Goal: Transaction & Acquisition: Download file/media

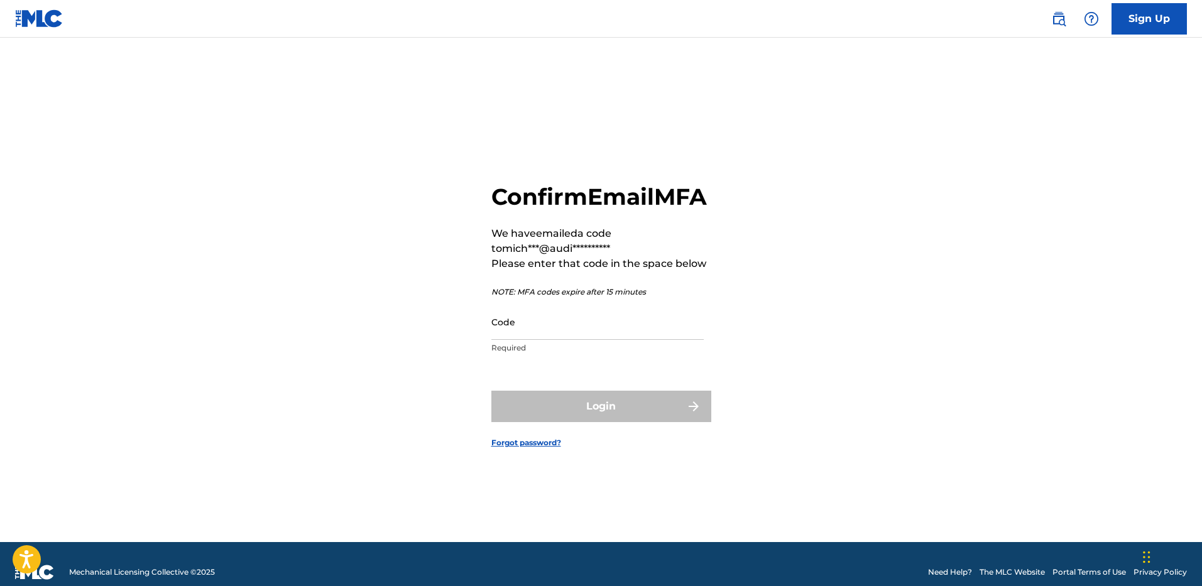
click at [517, 334] on input "Code" at bounding box center [597, 322] width 212 height 36
paste input "262476"
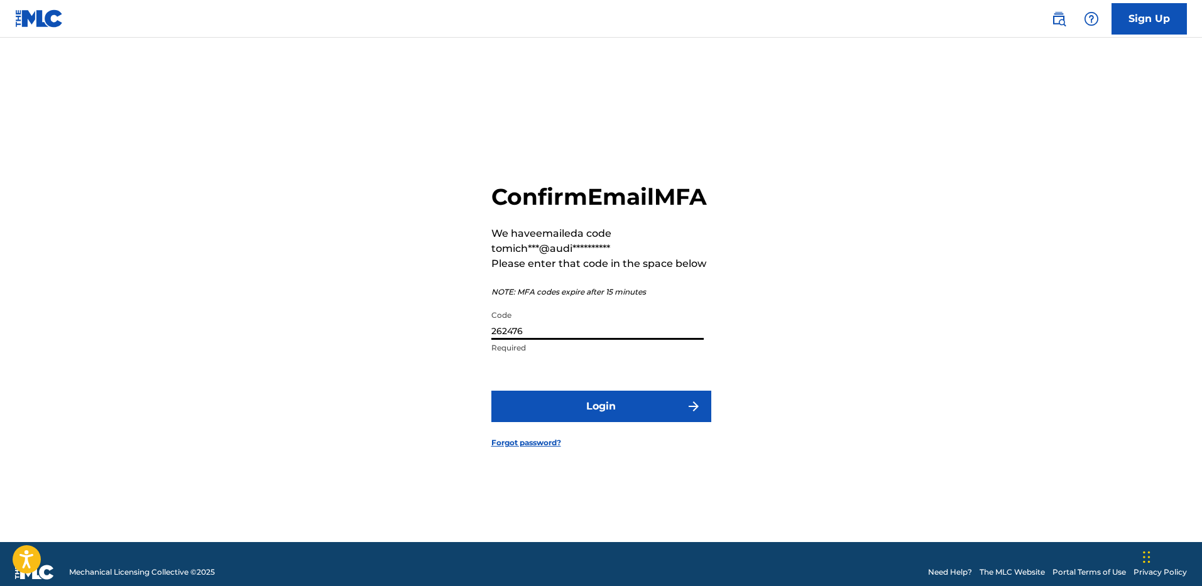
type input "262476"
click at [606, 422] on button "Login" at bounding box center [601, 406] width 220 height 31
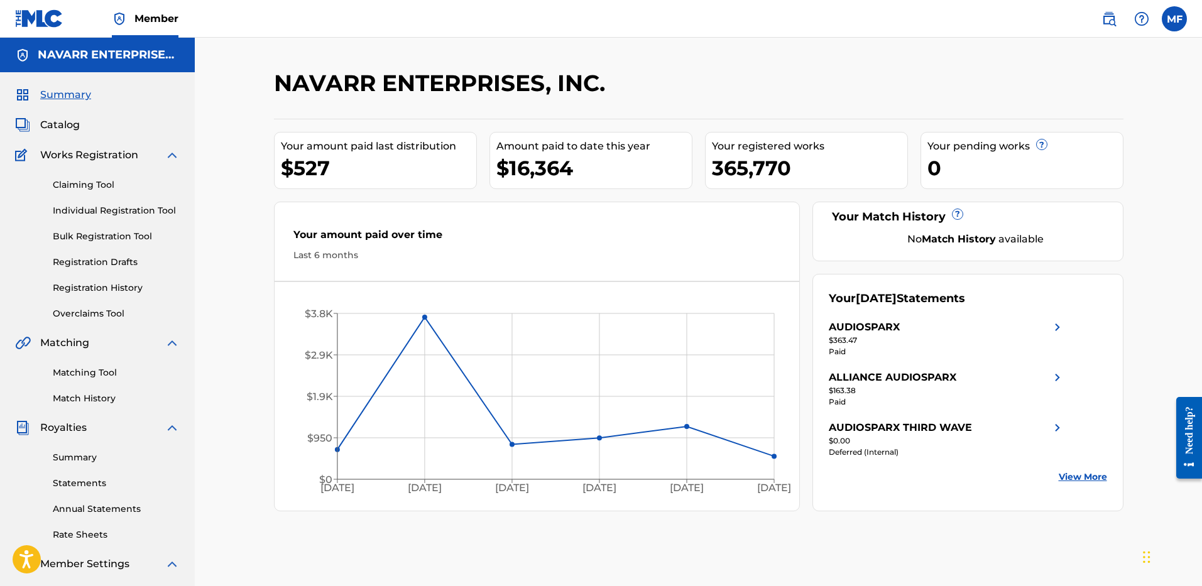
click at [80, 464] on link "Summary" at bounding box center [116, 457] width 127 height 13
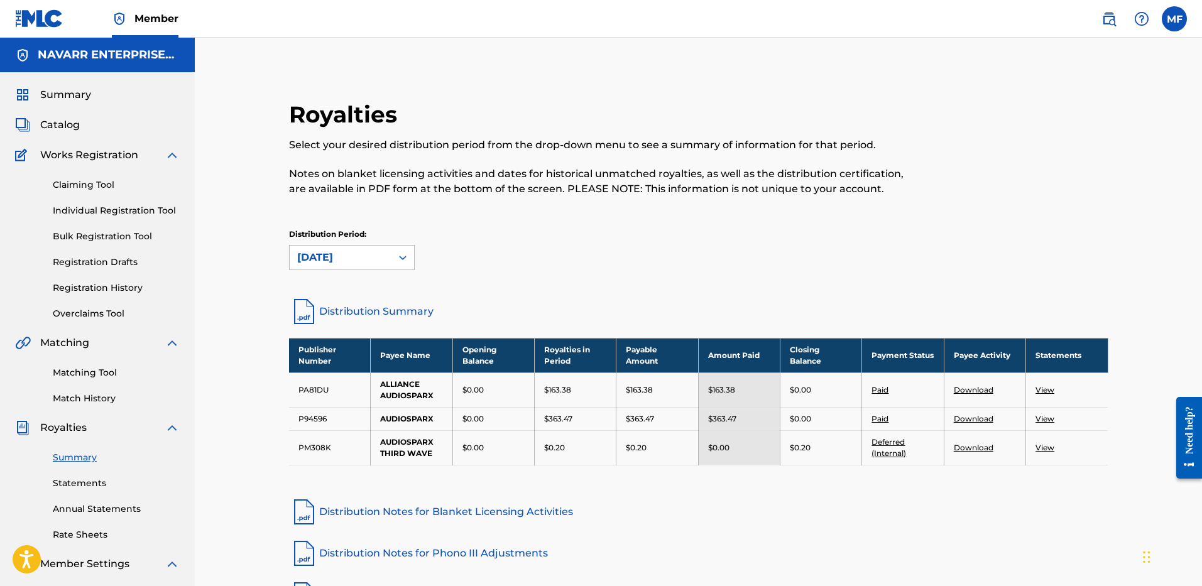
scroll to position [126, 0]
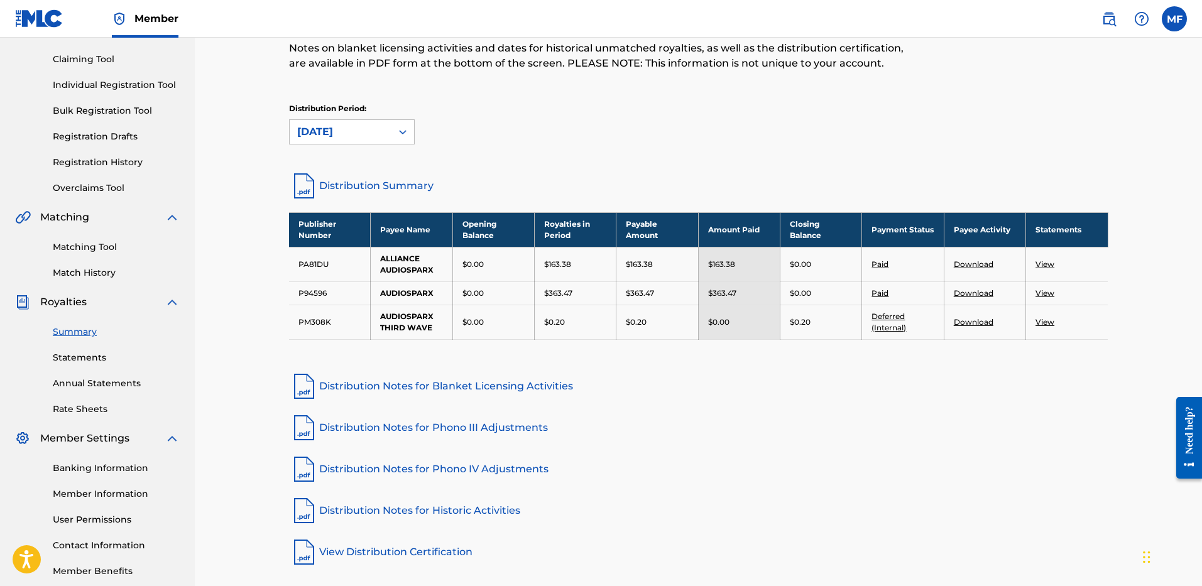
click at [69, 354] on link "Statements" at bounding box center [116, 357] width 127 height 13
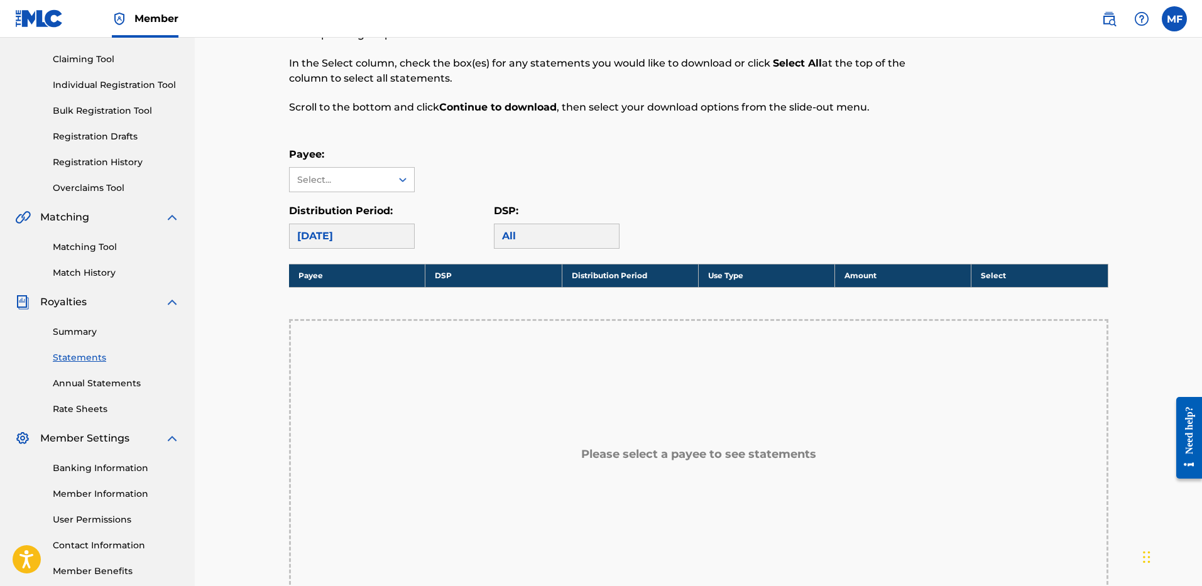
scroll to position [189, 0]
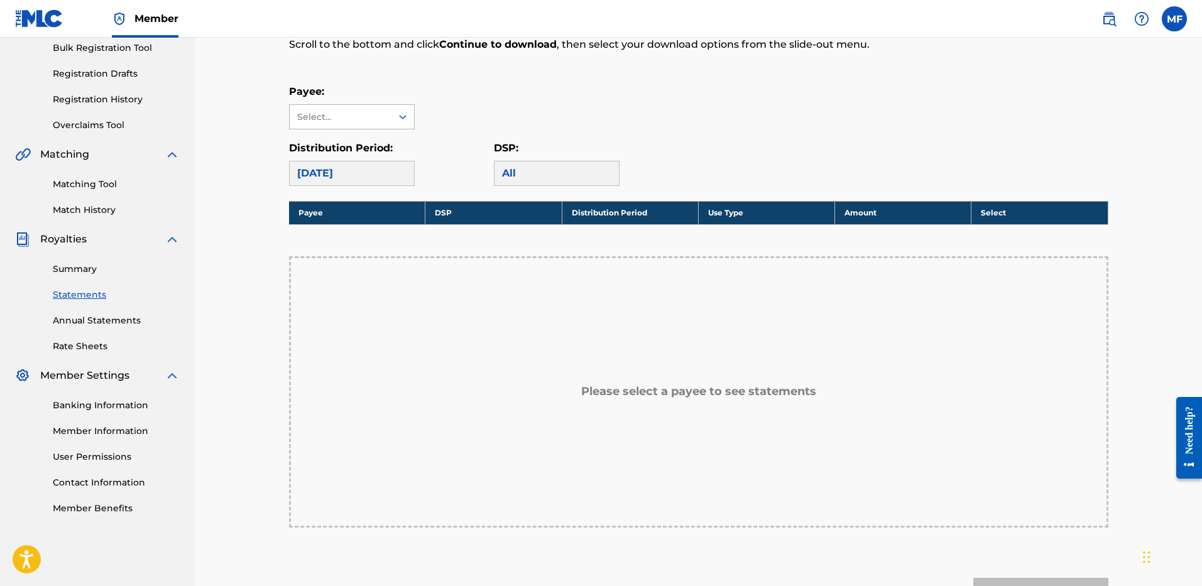
click at [390, 123] on div "Select..." at bounding box center [341, 117] width 102 height 24
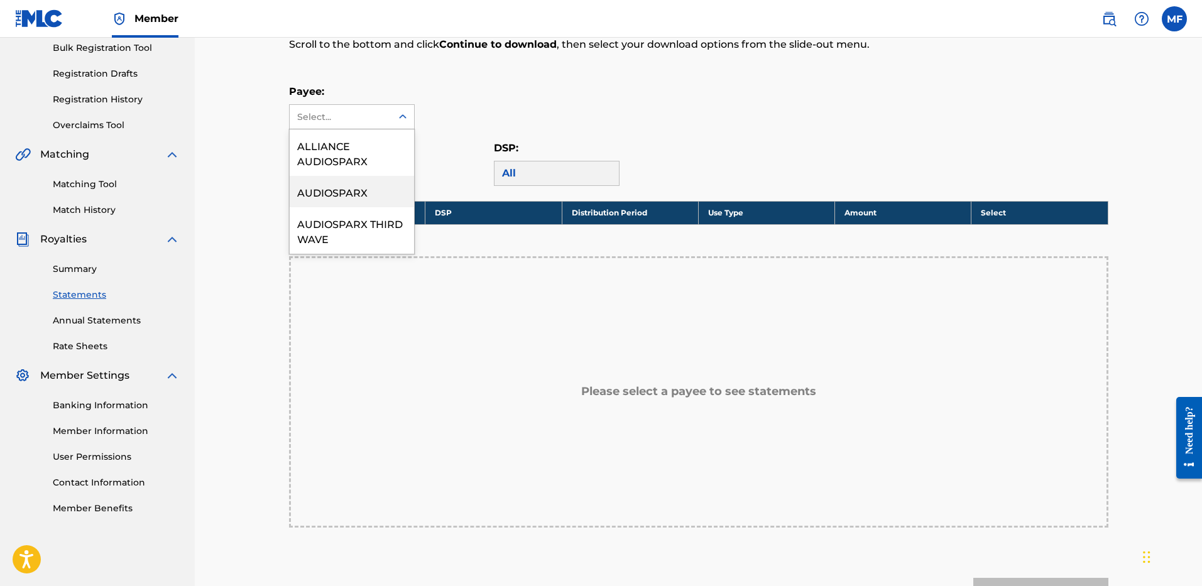
click at [363, 154] on div "ALLIANCE AUDIOSPARX" at bounding box center [352, 152] width 124 height 47
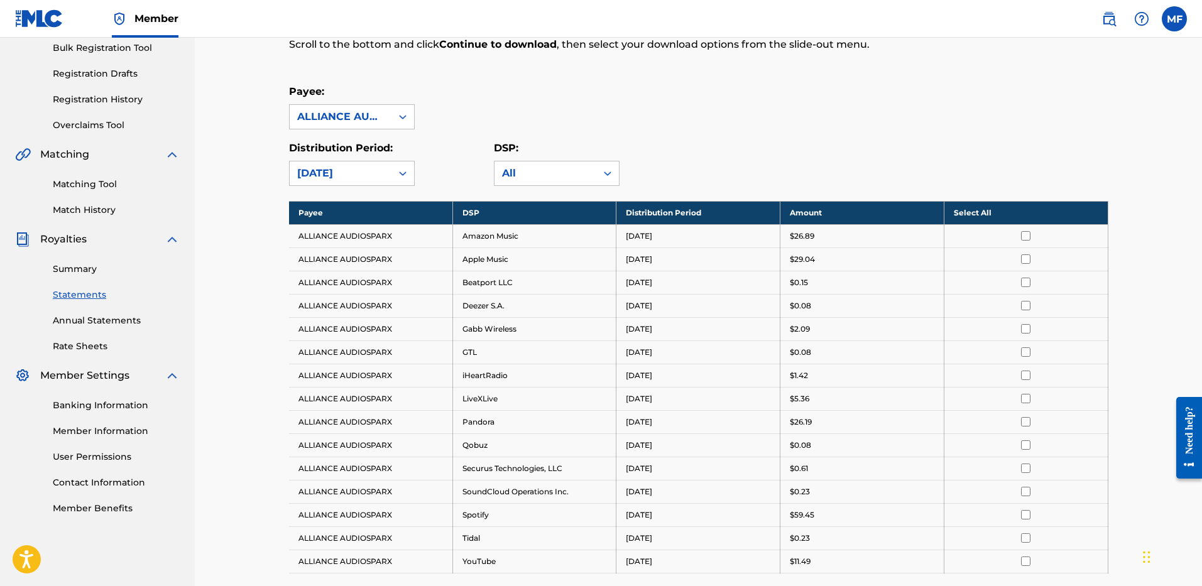
click at [979, 212] on th "Select All" at bounding box center [1026, 212] width 164 height 23
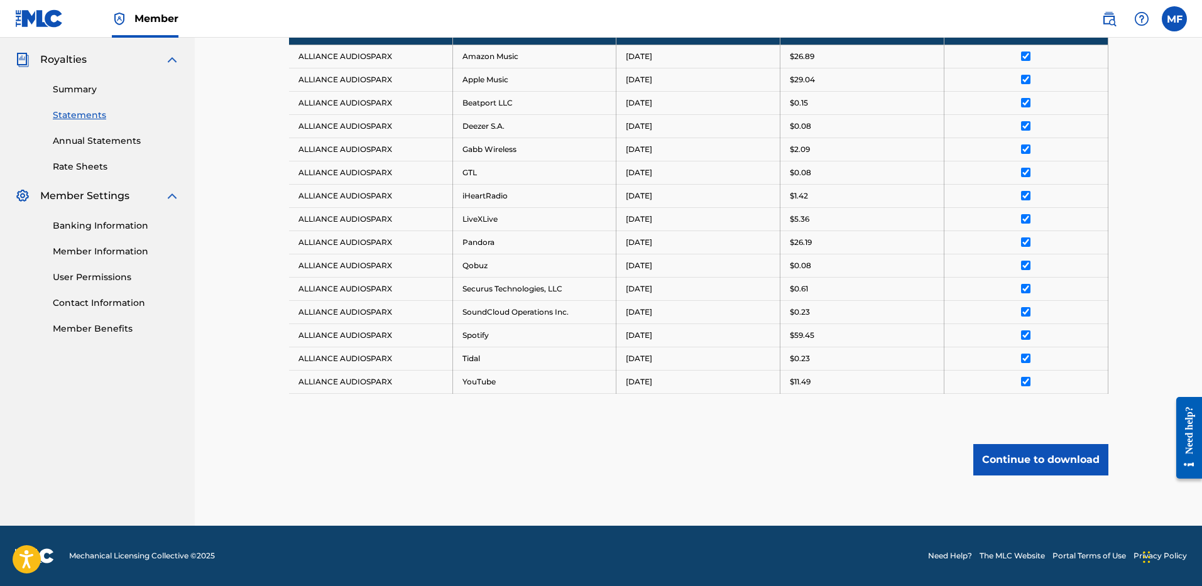
click at [1048, 459] on button "Continue to download" at bounding box center [1040, 459] width 135 height 31
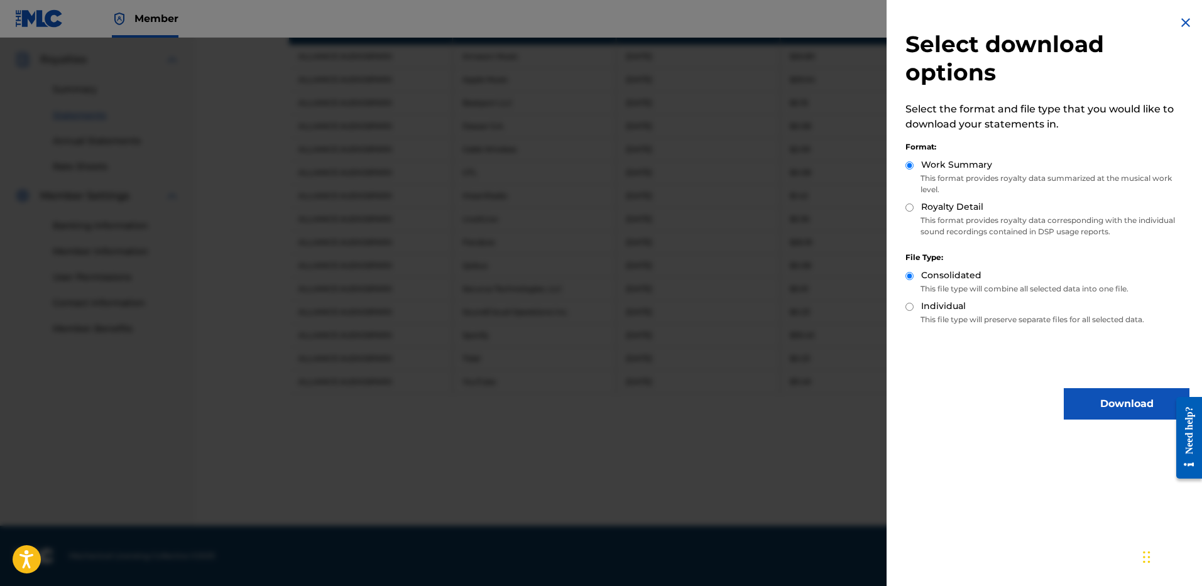
click at [960, 211] on label "Royalty Detail" at bounding box center [952, 206] width 62 height 13
click at [914, 211] on input "Royalty Detail" at bounding box center [910, 208] width 8 height 8
radio input "true"
click at [927, 208] on label "Royalty Detail" at bounding box center [952, 206] width 62 height 13
click at [914, 208] on input "Royalty Detail" at bounding box center [910, 208] width 8 height 8
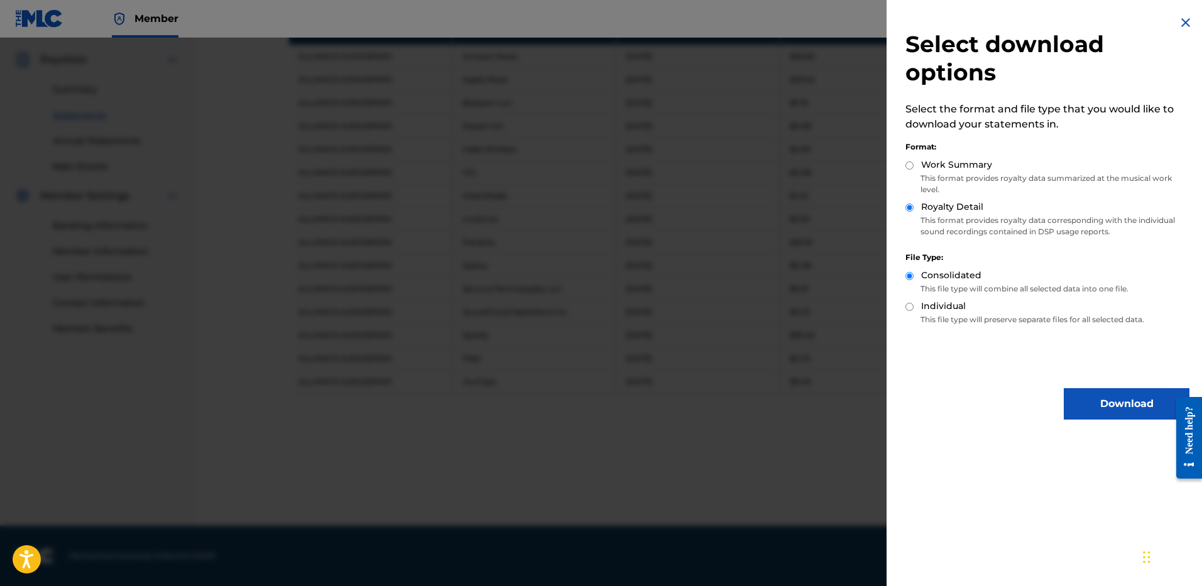
click at [1100, 389] on button "Download" at bounding box center [1127, 403] width 126 height 31
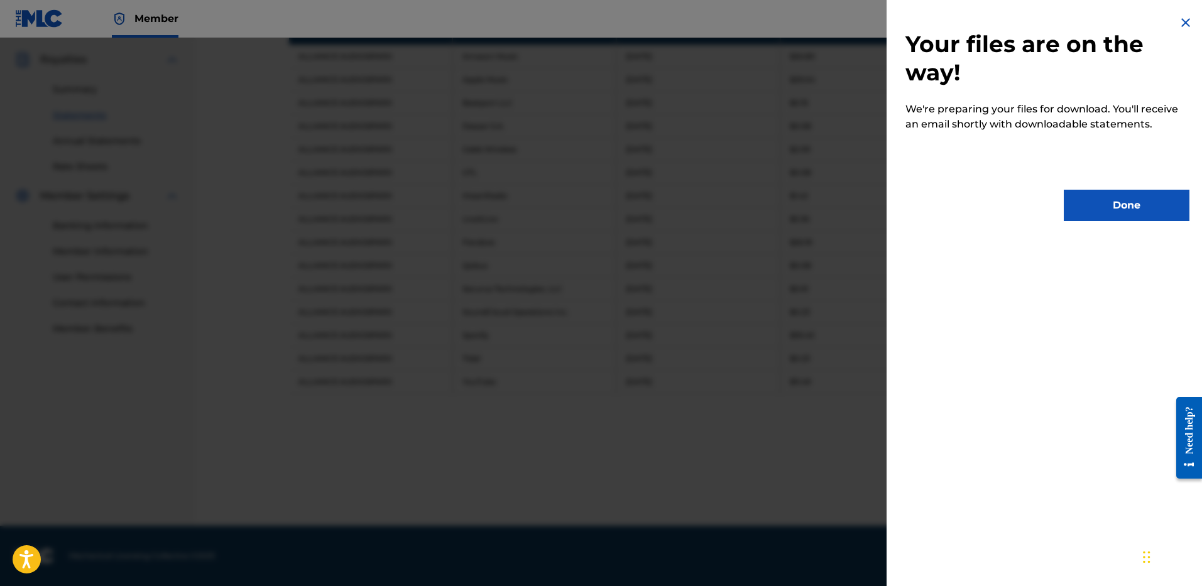
drag, startPoint x: 1117, startPoint y: 222, endPoint x: 1117, endPoint y: 214, distance: 8.2
click at [1117, 221] on div "Your files are on the way! We're preparing your files for download. You'll rece…" at bounding box center [1048, 118] width 322 height 236
click at [1109, 212] on button "Done" at bounding box center [1127, 205] width 126 height 31
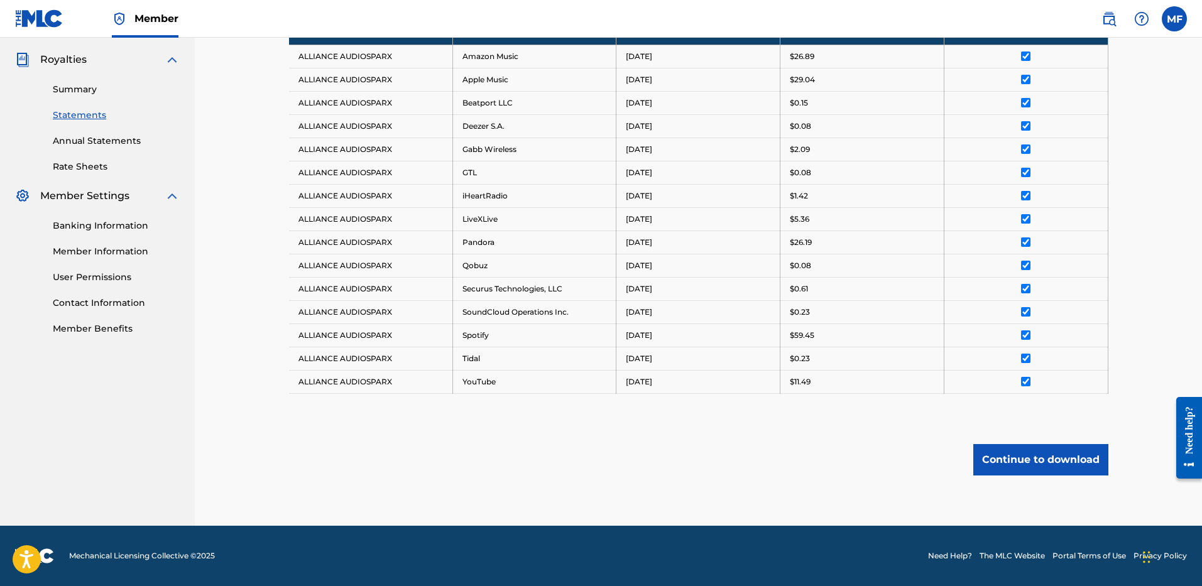
scroll to position [243, 0]
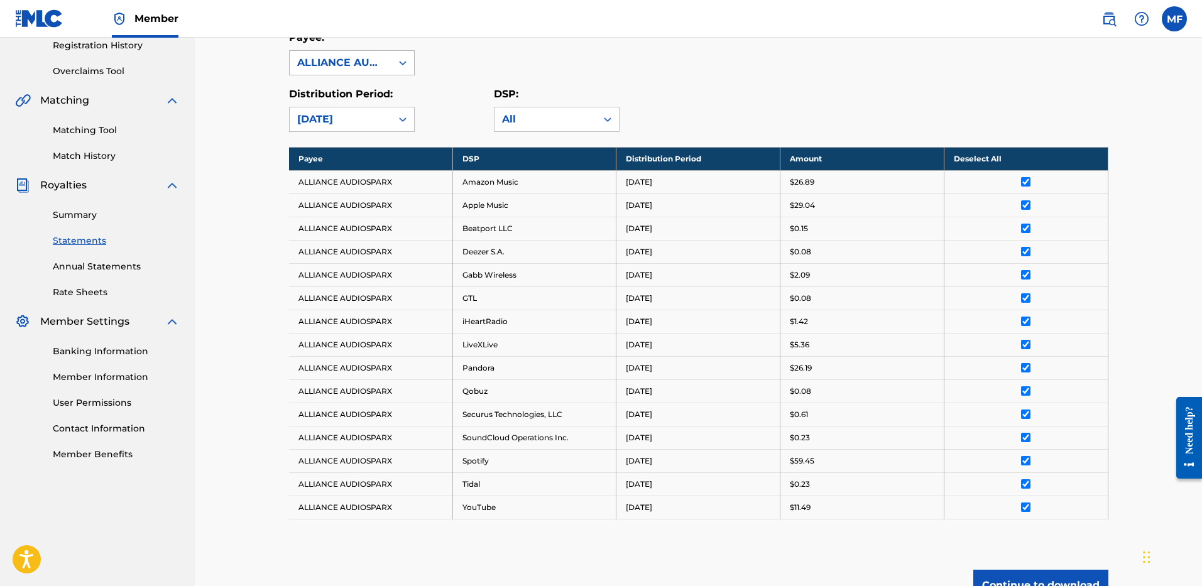
drag, startPoint x: 385, startPoint y: 50, endPoint x: 392, endPoint y: 65, distance: 16.0
click at [385, 50] on div "ALLIANCE AUDIOSPARX" at bounding box center [352, 62] width 126 height 25
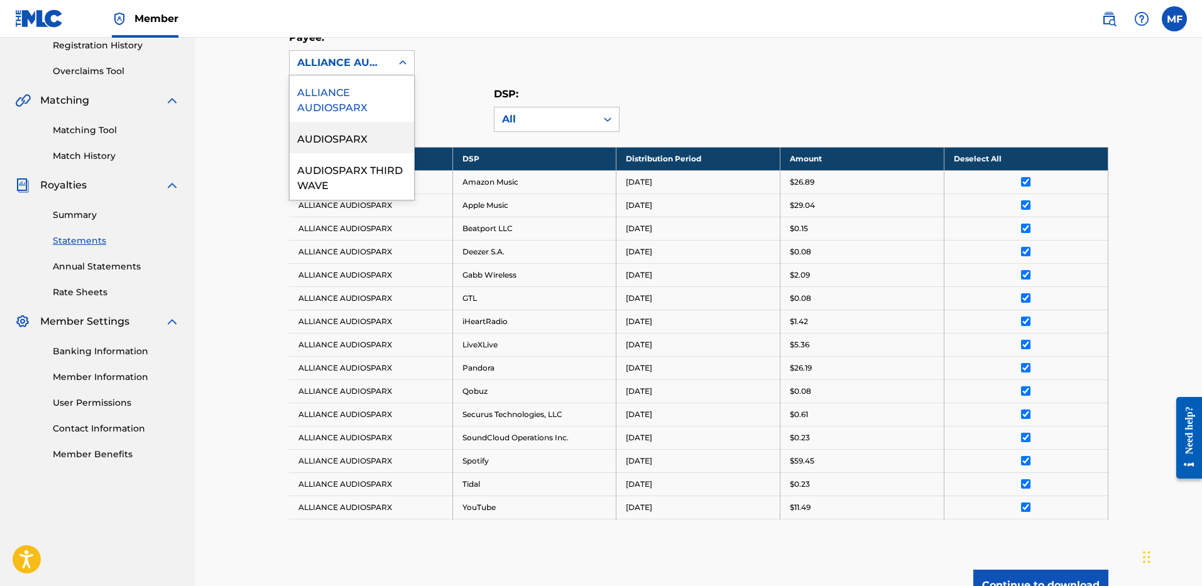
click at [332, 130] on div "AUDIOSPARX" at bounding box center [352, 137] width 124 height 31
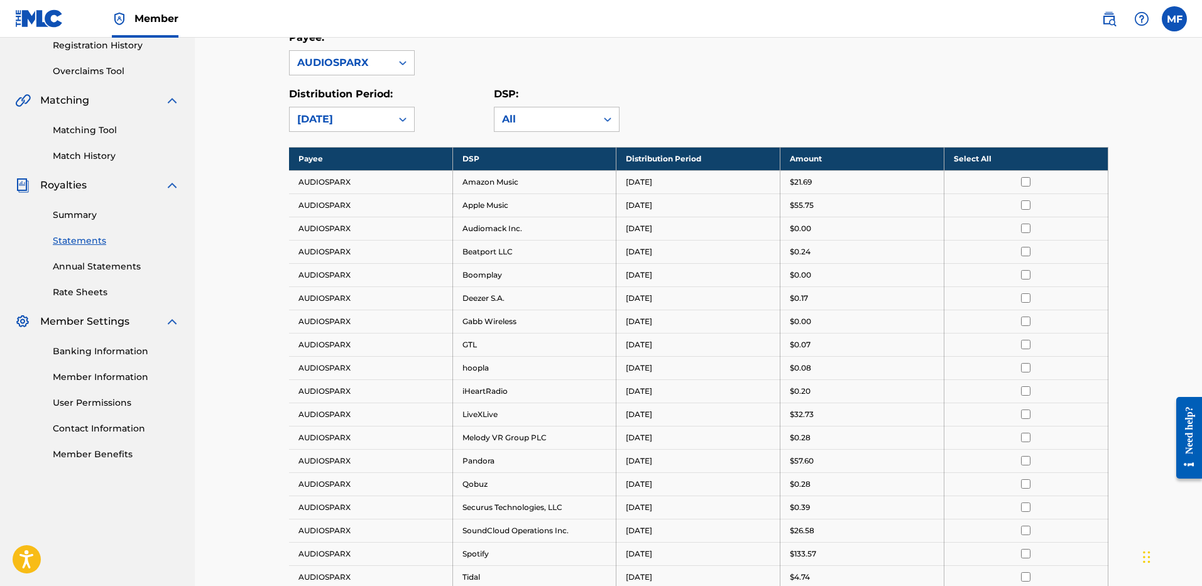
click at [974, 162] on th "Select All" at bounding box center [1026, 158] width 164 height 23
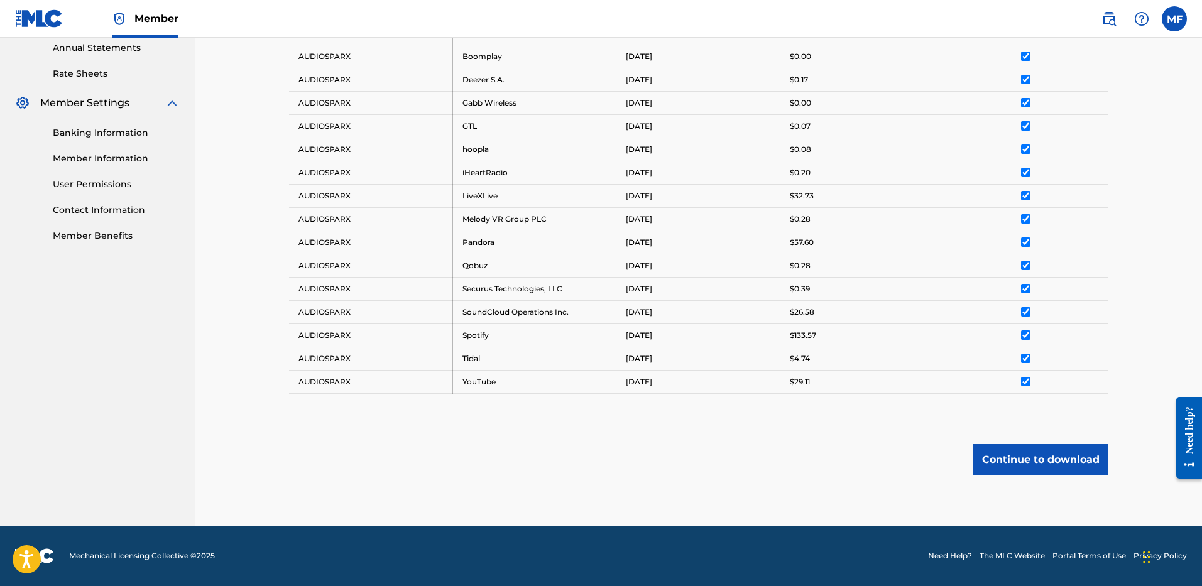
click at [1024, 467] on button "Continue to download" at bounding box center [1040, 459] width 135 height 31
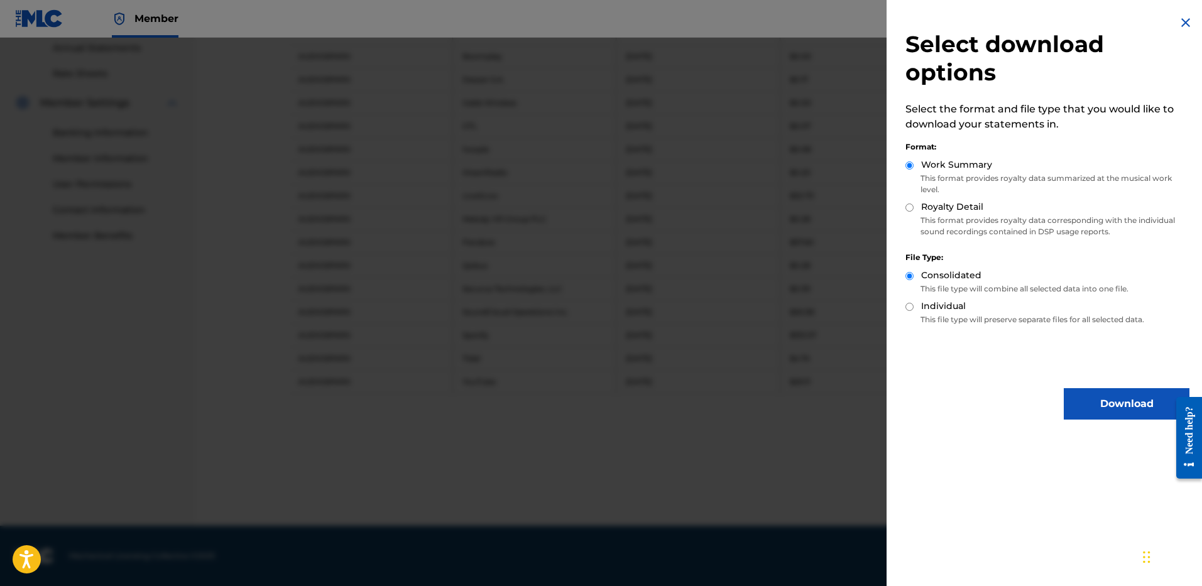
click at [937, 202] on label "Royalty Detail" at bounding box center [952, 206] width 62 height 13
click at [923, 206] on label "Royalty Detail" at bounding box center [952, 206] width 62 height 13
click at [914, 206] on input "Royalty Detail" at bounding box center [910, 208] width 8 height 8
radio input "true"
click at [1101, 400] on button "Download" at bounding box center [1127, 403] width 126 height 31
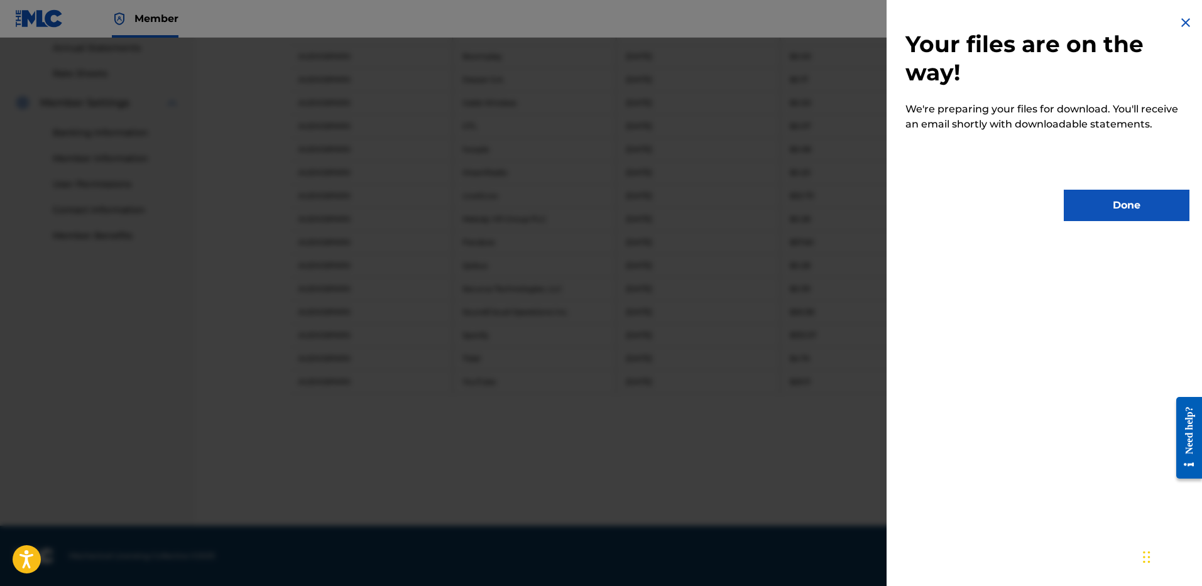
drag, startPoint x: 1097, startPoint y: 212, endPoint x: 948, endPoint y: 234, distance: 150.5
click at [1099, 214] on button "Done" at bounding box center [1127, 205] width 126 height 31
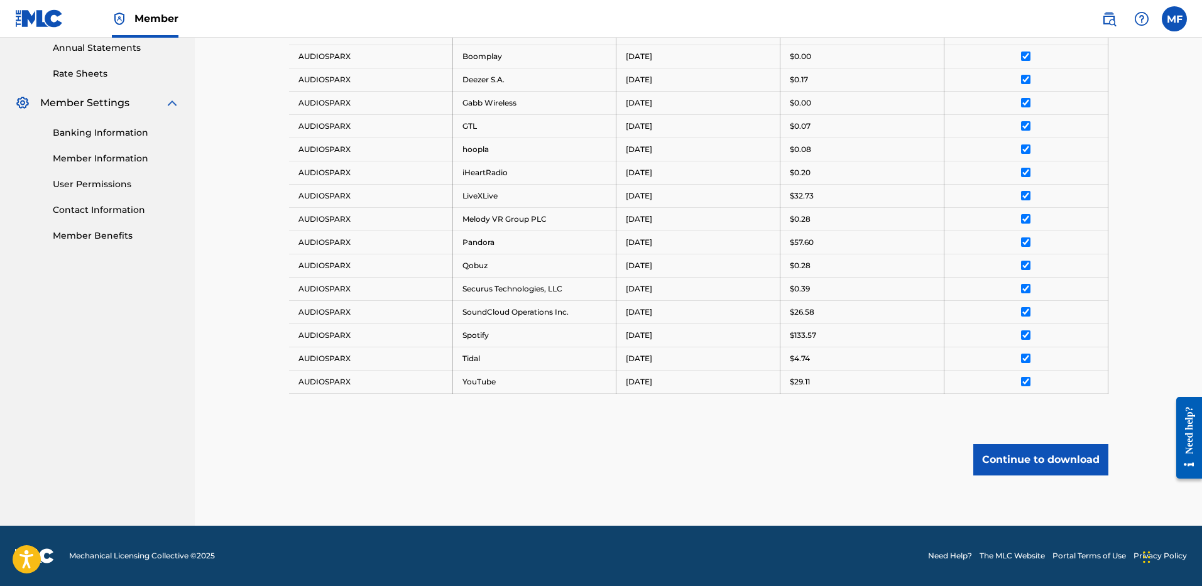
scroll to position [147, 0]
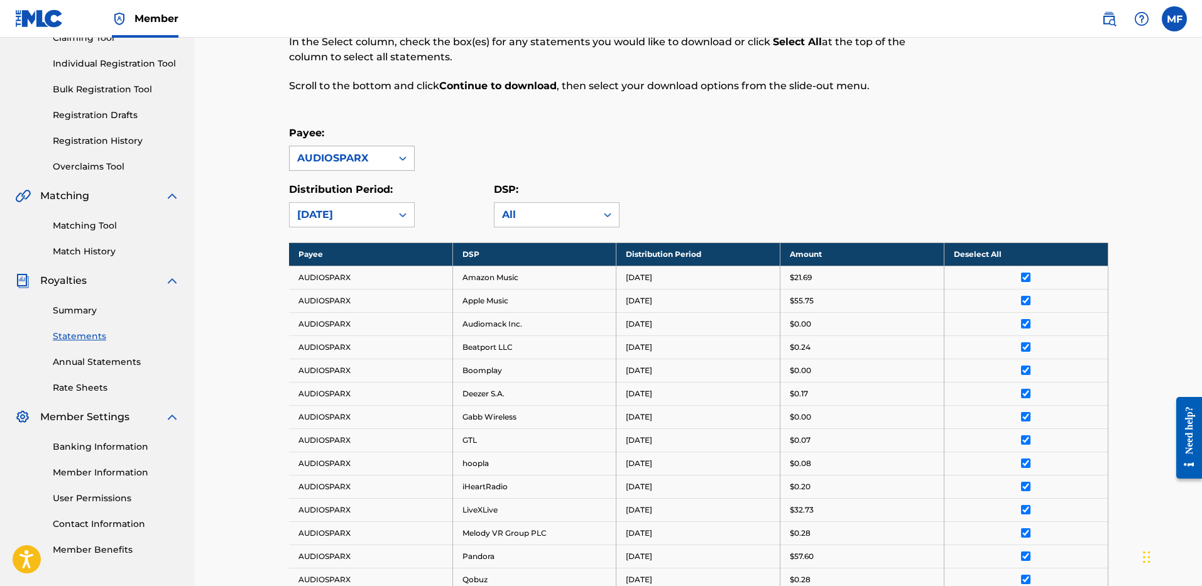
click at [363, 157] on div "AUDIOSPARX" at bounding box center [340, 158] width 87 height 15
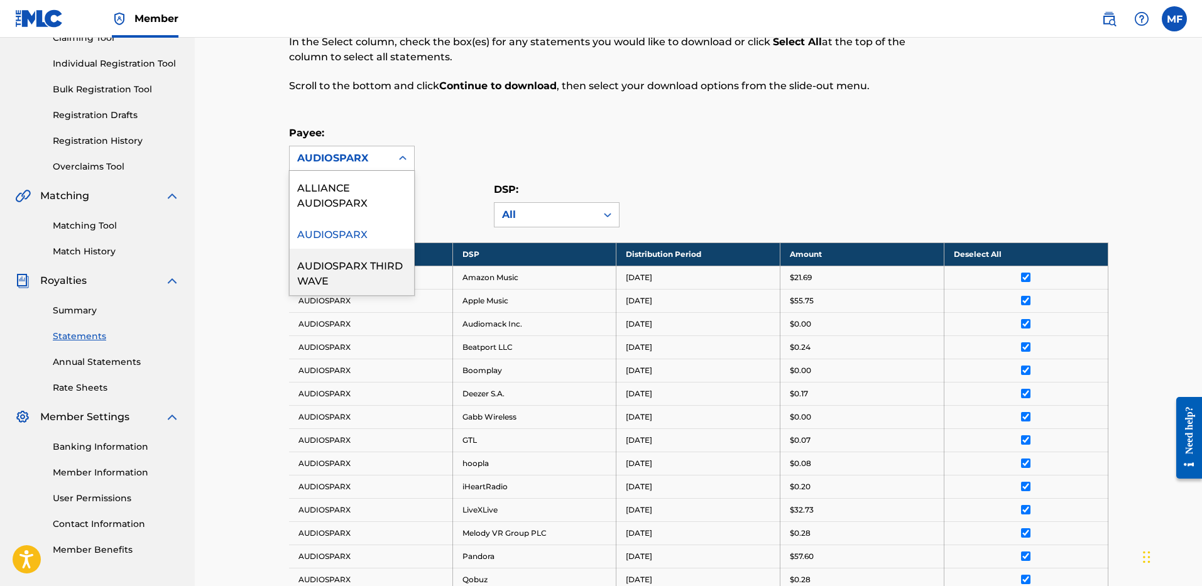
click at [329, 274] on div "AUDIOSPARX THIRD WAVE" at bounding box center [352, 272] width 124 height 47
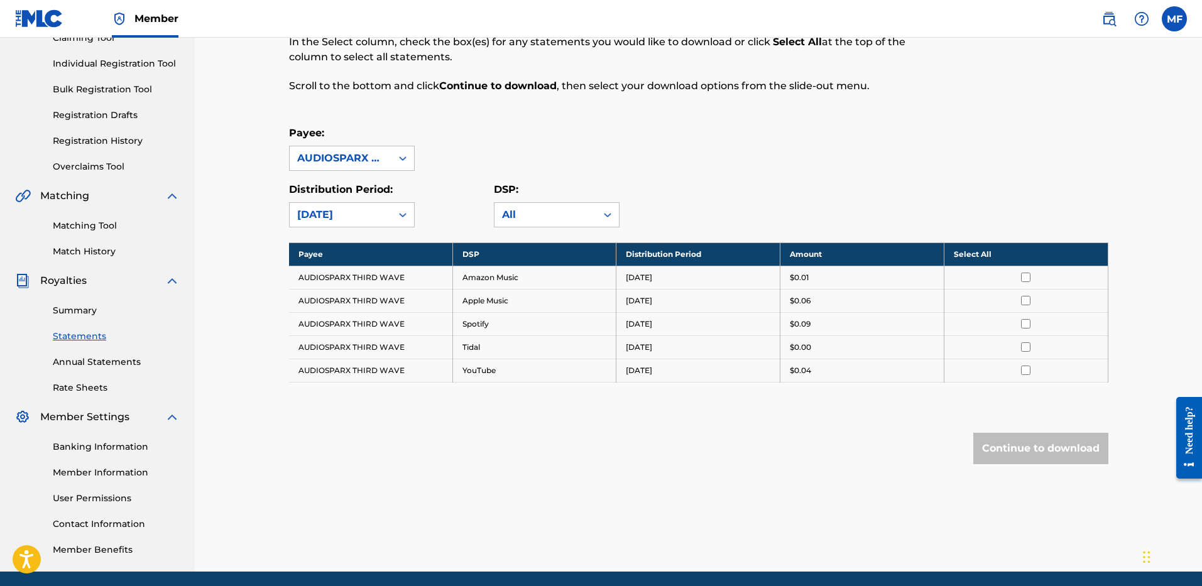
scroll to position [193, 0]
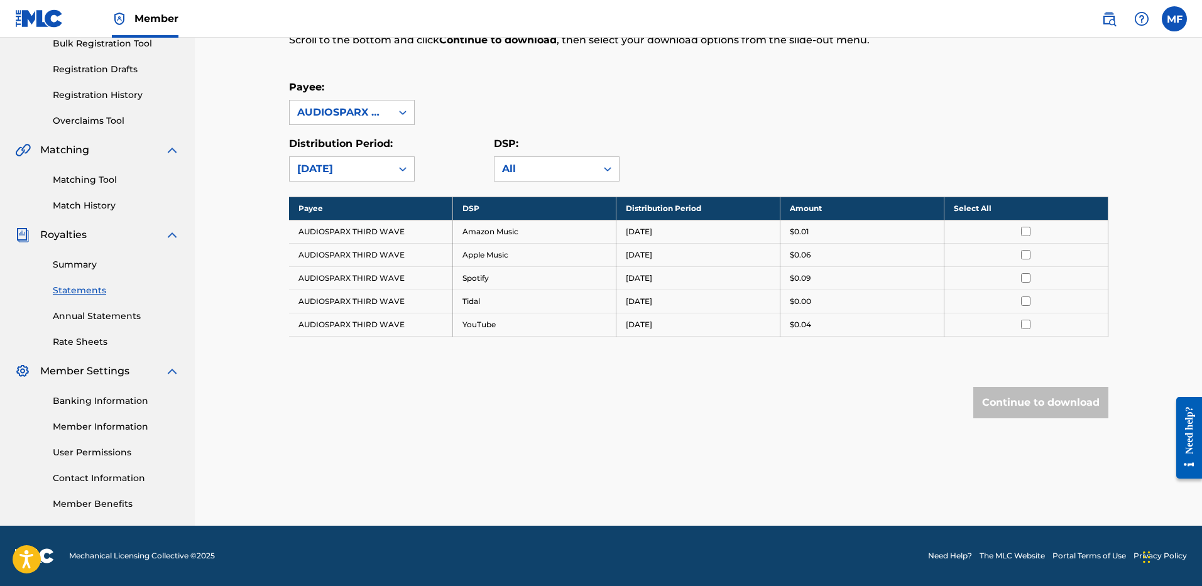
click at [970, 207] on th "Select All" at bounding box center [1026, 208] width 164 height 23
click at [1033, 402] on button "Continue to download" at bounding box center [1040, 402] width 135 height 31
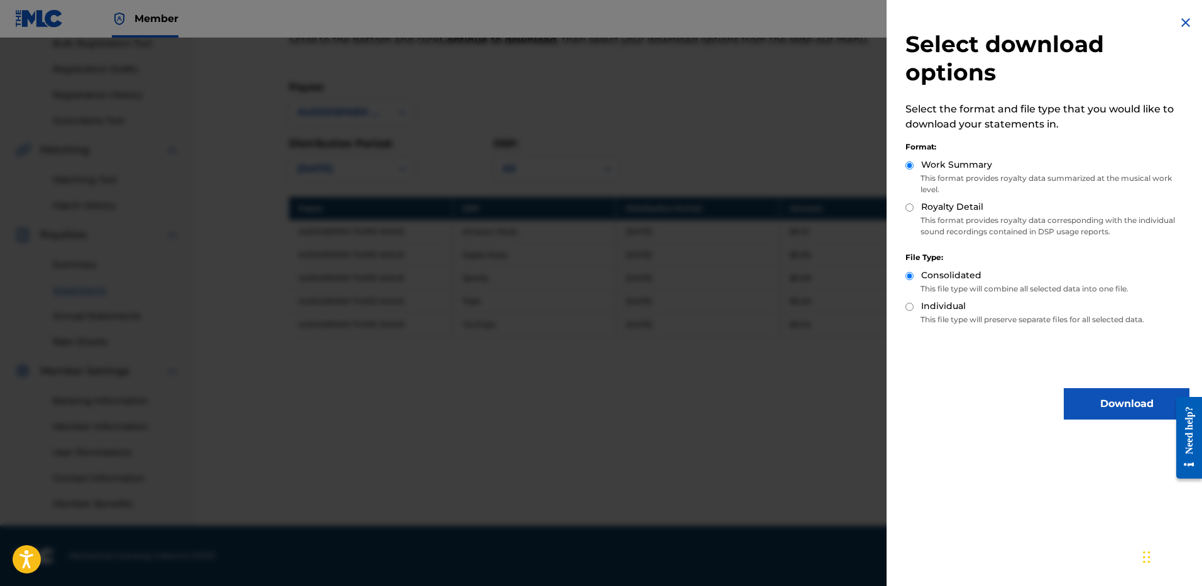
click at [966, 217] on p "This format provides royalty data corresponding with the individual sound recor…" at bounding box center [1048, 226] width 284 height 23
drag, startPoint x: 932, startPoint y: 203, endPoint x: 938, endPoint y: 210, distance: 9.3
click at [932, 202] on label "Royalty Detail" at bounding box center [952, 206] width 62 height 13
click at [914, 204] on input "Royalty Detail" at bounding box center [910, 208] width 8 height 8
radio input "true"
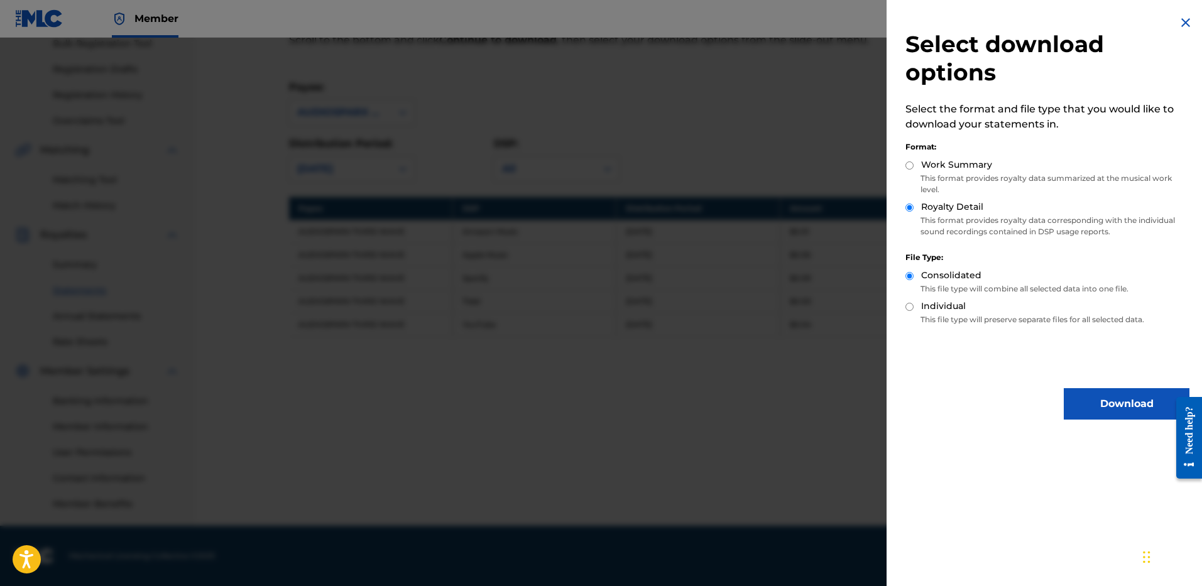
click at [1094, 408] on button "Download" at bounding box center [1127, 403] width 126 height 31
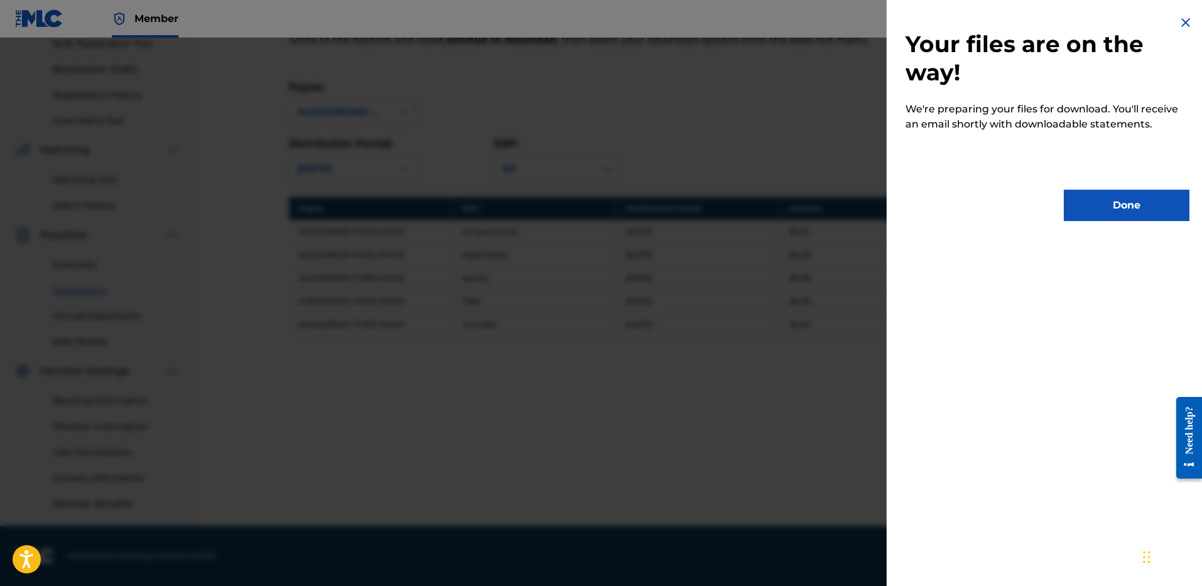
drag, startPoint x: 1106, startPoint y: 211, endPoint x: 1070, endPoint y: 220, distance: 36.9
click at [1107, 212] on button "Done" at bounding box center [1127, 205] width 126 height 31
